Goal: Task Accomplishment & Management: Complete application form

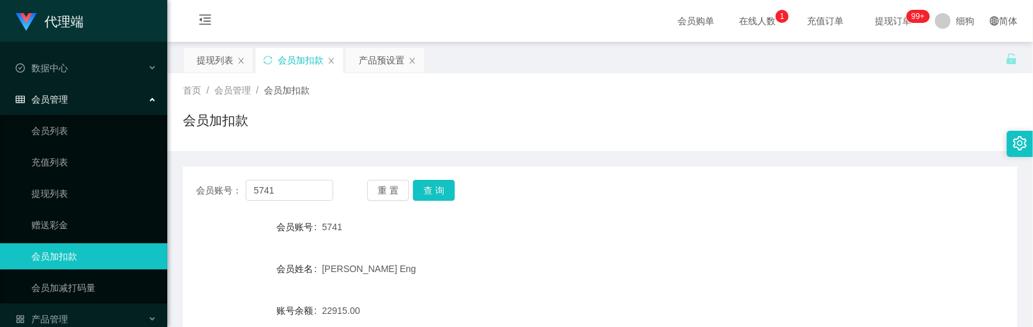
scroll to position [150, 0]
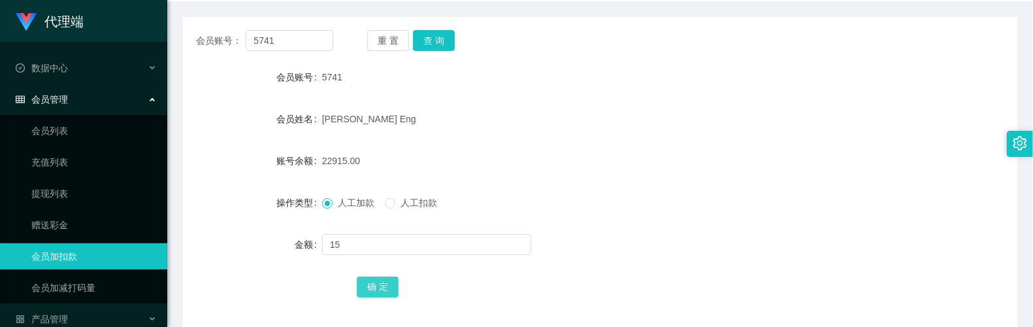
type input "15"
click at [364, 280] on button "确 定" at bounding box center [378, 286] width 42 height 21
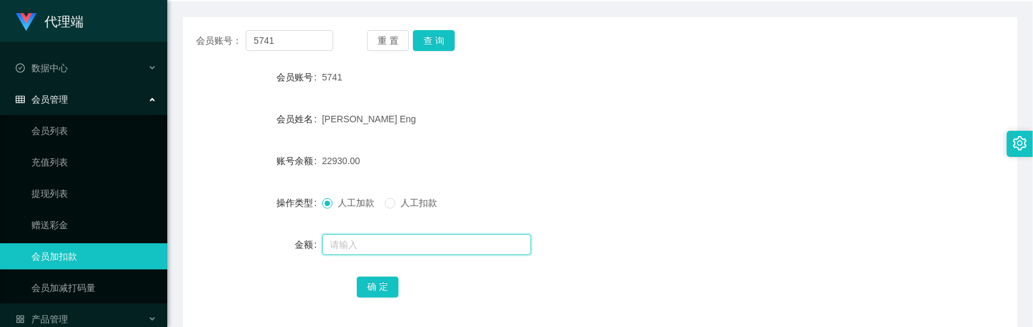
click at [383, 235] on input "text" at bounding box center [426, 244] width 209 height 21
type input "8"
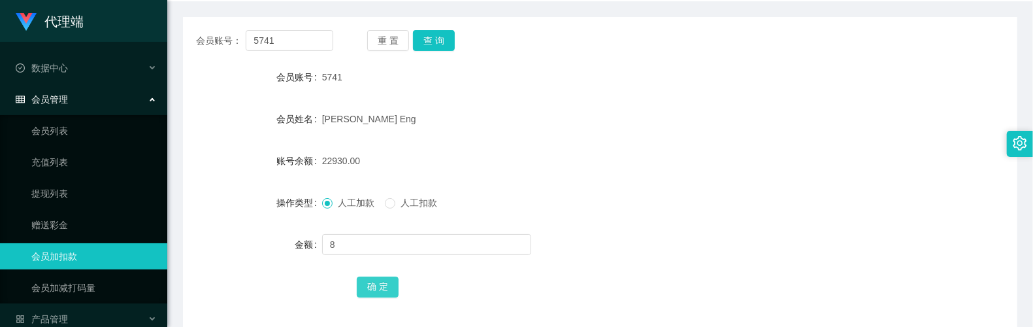
drag, startPoint x: 385, startPoint y: 288, endPoint x: 393, endPoint y: 268, distance: 21.5
click at [385, 288] on button "确 定" at bounding box center [378, 286] width 42 height 21
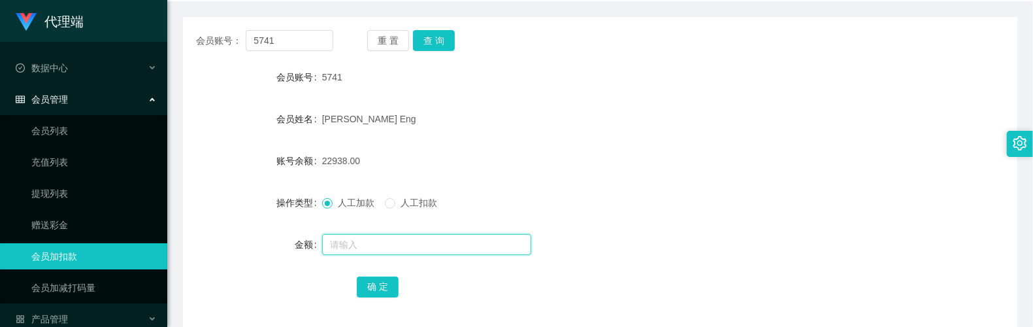
click at [389, 238] on input "text" at bounding box center [426, 244] width 209 height 21
type input "8"
drag, startPoint x: 379, startPoint y: 281, endPoint x: 390, endPoint y: 251, distance: 31.2
click at [379, 281] on button "确 定" at bounding box center [378, 286] width 42 height 21
click at [364, 250] on input "text" at bounding box center [426, 244] width 209 height 21
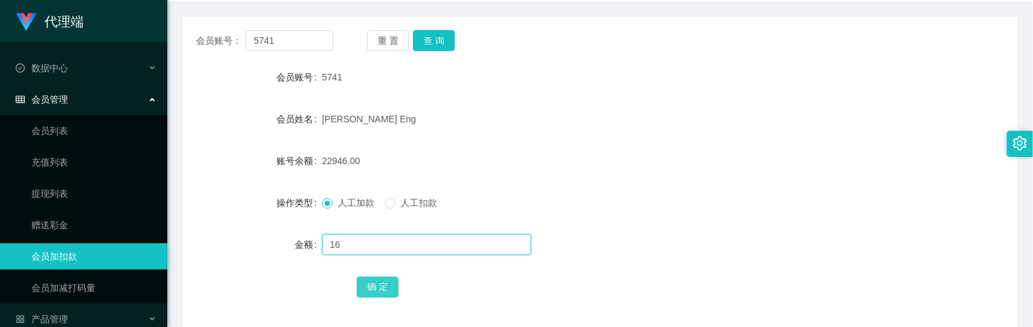
type input "16"
drag, startPoint x: 387, startPoint y: 290, endPoint x: 442, endPoint y: 166, distance: 136.0
click at [387, 290] on button "确 定" at bounding box center [378, 286] width 42 height 21
click at [359, 236] on input "text" at bounding box center [426, 244] width 209 height 21
type input "8"
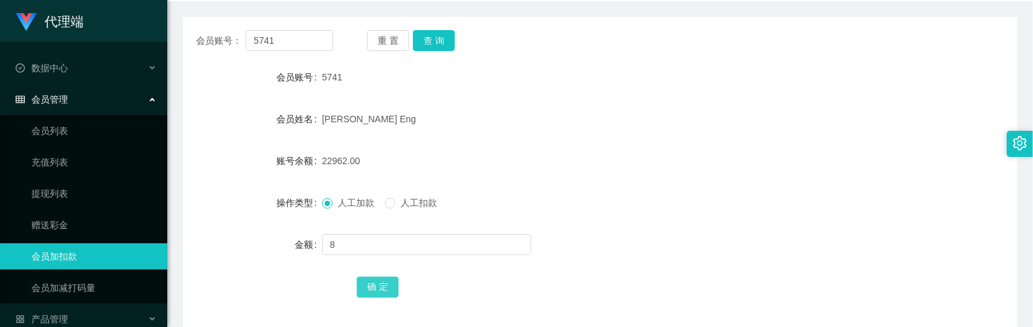
click at [379, 283] on button "确 定" at bounding box center [378, 286] width 42 height 21
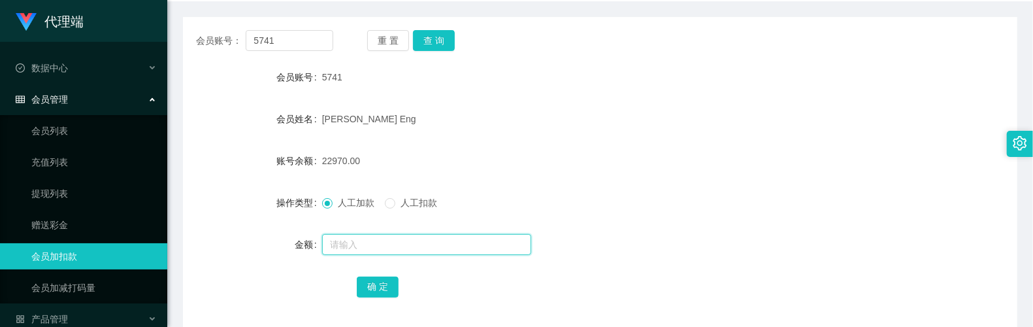
click at [374, 250] on input "text" at bounding box center [426, 244] width 209 height 21
type input "8"
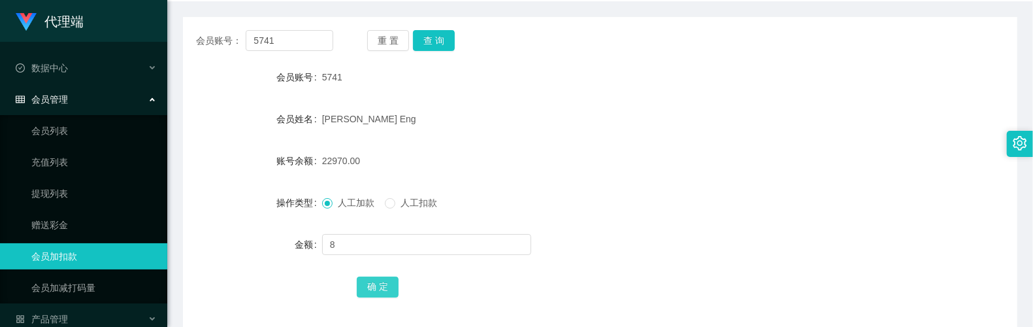
click at [387, 283] on button "确 定" at bounding box center [378, 286] width 42 height 21
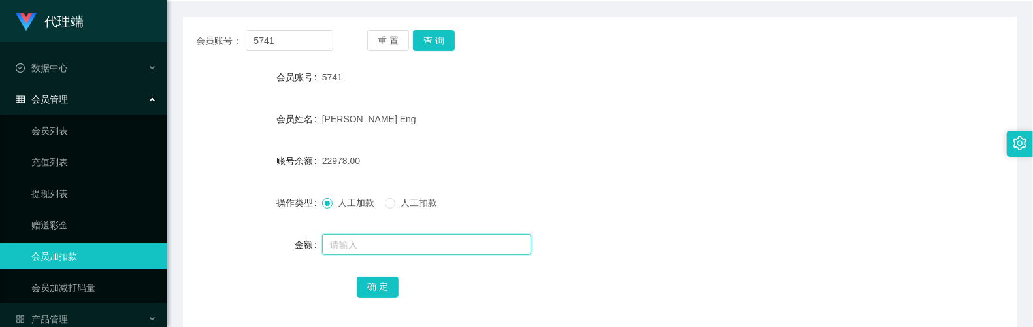
click at [359, 238] on input "text" at bounding box center [426, 244] width 209 height 21
type input "8"
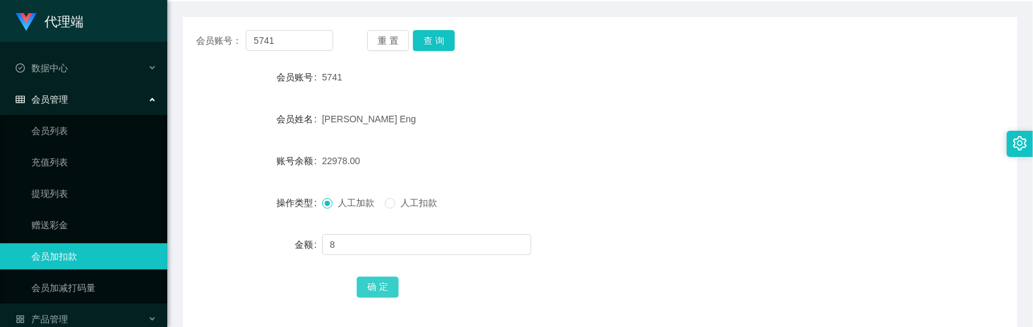
click at [379, 290] on button "确 定" at bounding box center [378, 286] width 42 height 21
drag, startPoint x: 469, startPoint y: 120, endPoint x: 469, endPoint y: 93, distance: 27.4
click at [469, 118] on div "[PERSON_NAME] Eng" at bounding box center [565, 119] width 487 height 26
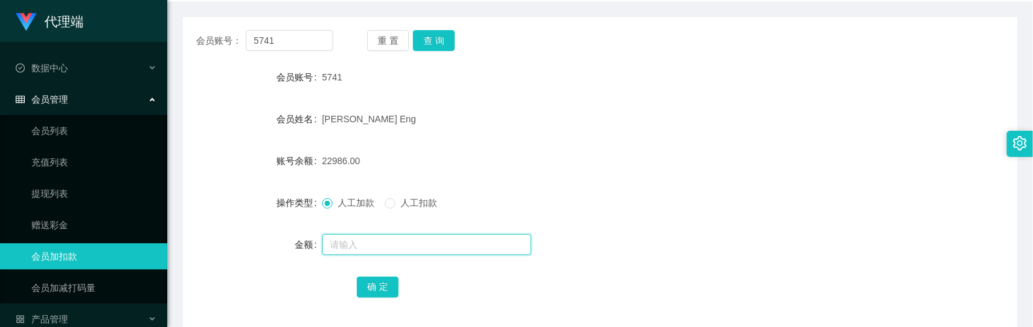
click at [376, 251] on input "text" at bounding box center [426, 244] width 209 height 21
type input "8"
drag, startPoint x: 372, startPoint y: 283, endPoint x: 413, endPoint y: 239, distance: 60.1
click at [372, 283] on button "确 定" at bounding box center [378, 286] width 42 height 21
click at [354, 238] on input "text" at bounding box center [426, 244] width 209 height 21
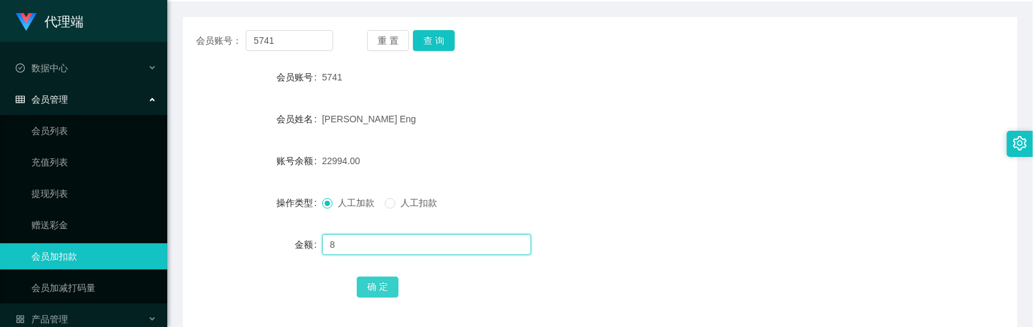
type input "8"
click at [372, 290] on button "确 定" at bounding box center [378, 286] width 42 height 21
click at [388, 242] on input "text" at bounding box center [426, 244] width 209 height 21
type input "18000"
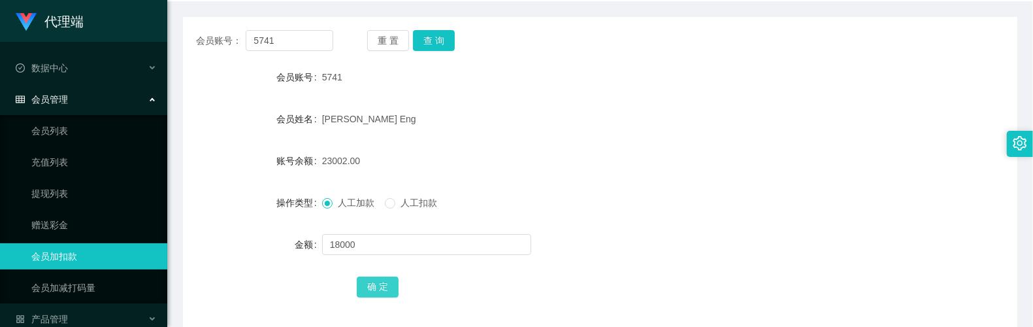
click at [393, 294] on button "确 定" at bounding box center [378, 286] width 42 height 21
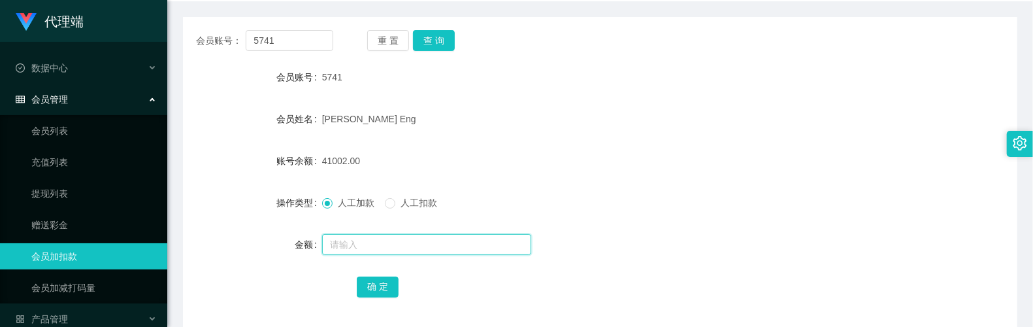
click at [376, 238] on input "text" at bounding box center [426, 244] width 209 height 21
type input "8"
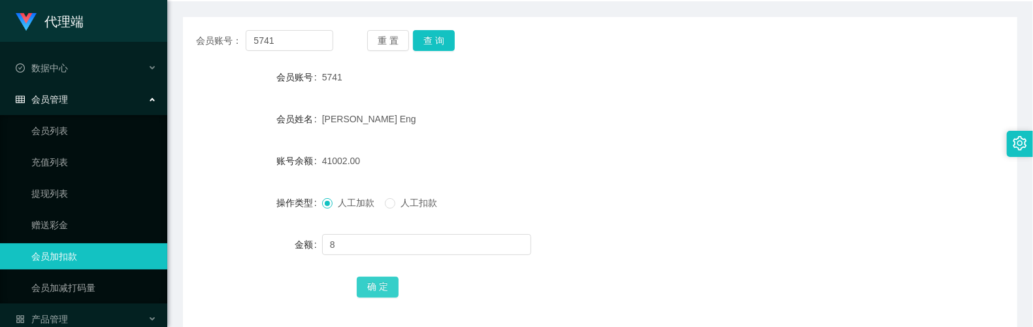
drag, startPoint x: 370, startPoint y: 283, endPoint x: 368, endPoint y: 267, distance: 15.7
click at [370, 283] on button "确 定" at bounding box center [378, 286] width 42 height 21
